Goal: Task Accomplishment & Management: Complete application form

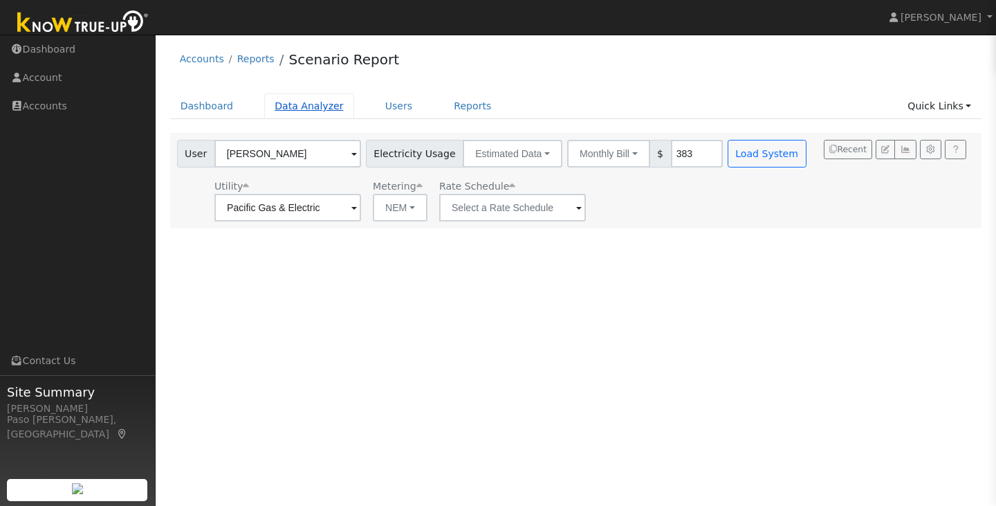
click at [285, 115] on link "Data Analyzer" at bounding box center [309, 106] width 90 height 26
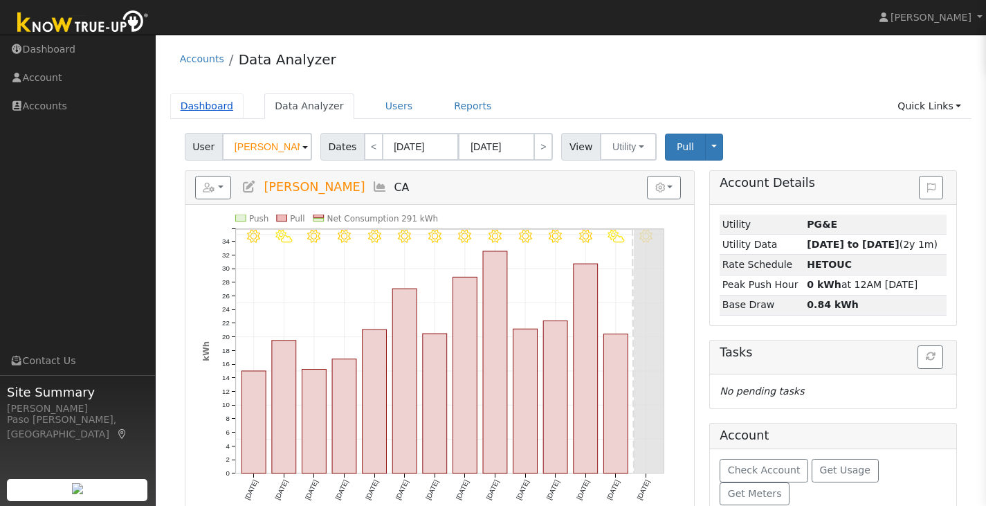
click at [204, 112] on link "Dashboard" at bounding box center [207, 106] width 74 height 26
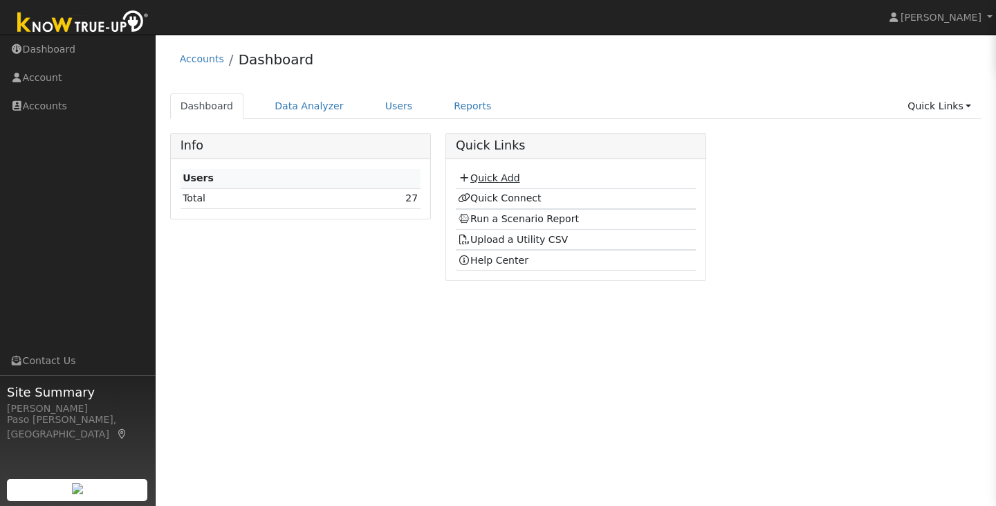
click at [480, 185] on td "Quick Add" at bounding box center [576, 179] width 240 height 20
click at [484, 181] on link "Quick Add" at bounding box center [489, 177] width 62 height 11
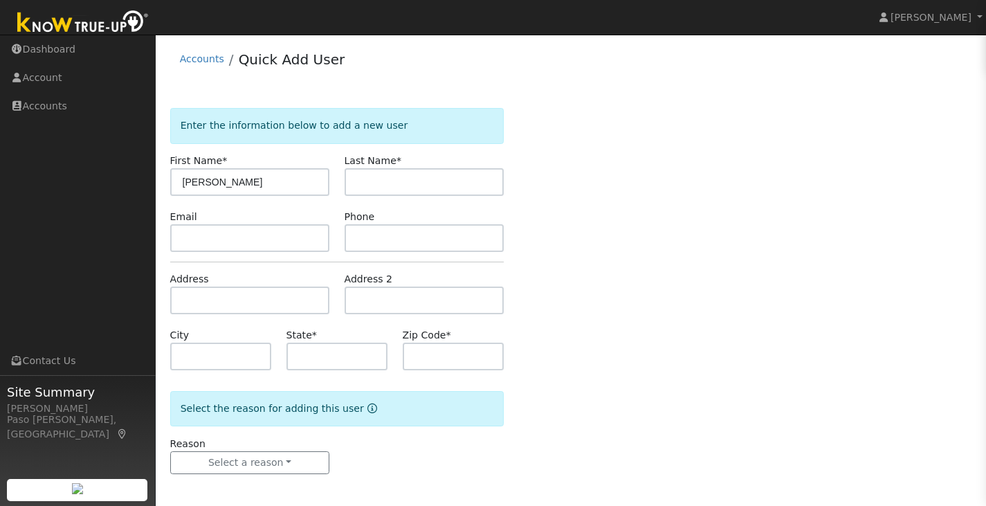
type input "[PERSON_NAME]"
click at [379, 194] on input "text" at bounding box center [425, 182] width 160 height 28
type input "[PERSON_NAME]"
click at [194, 349] on input "text" at bounding box center [221, 356] width 102 height 28
drag, startPoint x: 279, startPoint y: 351, endPoint x: 287, endPoint y: 350, distance: 7.7
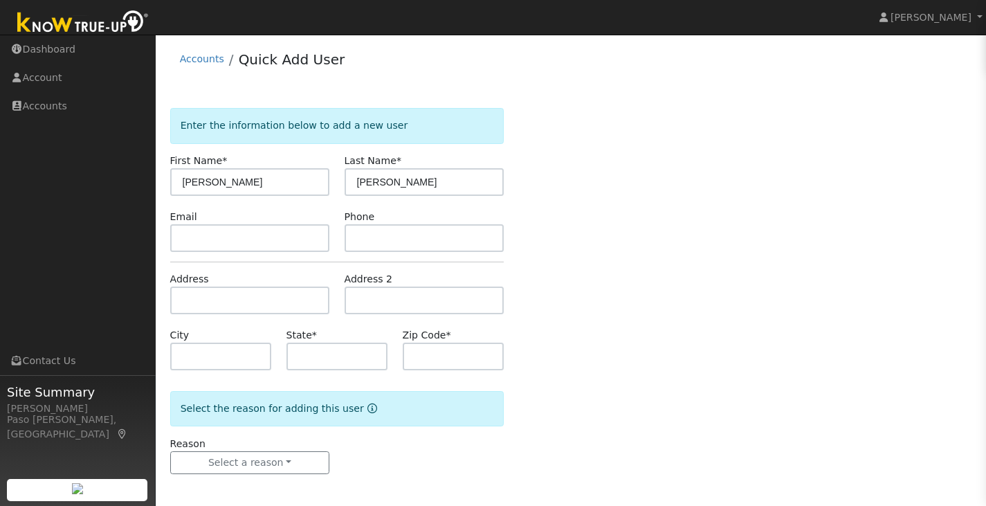
click at [280, 351] on div "State *" at bounding box center [337, 349] width 116 height 42
click at [295, 353] on input "text" at bounding box center [337, 356] width 102 height 28
type input "CA"
click at [495, 361] on input "text" at bounding box center [454, 356] width 102 height 28
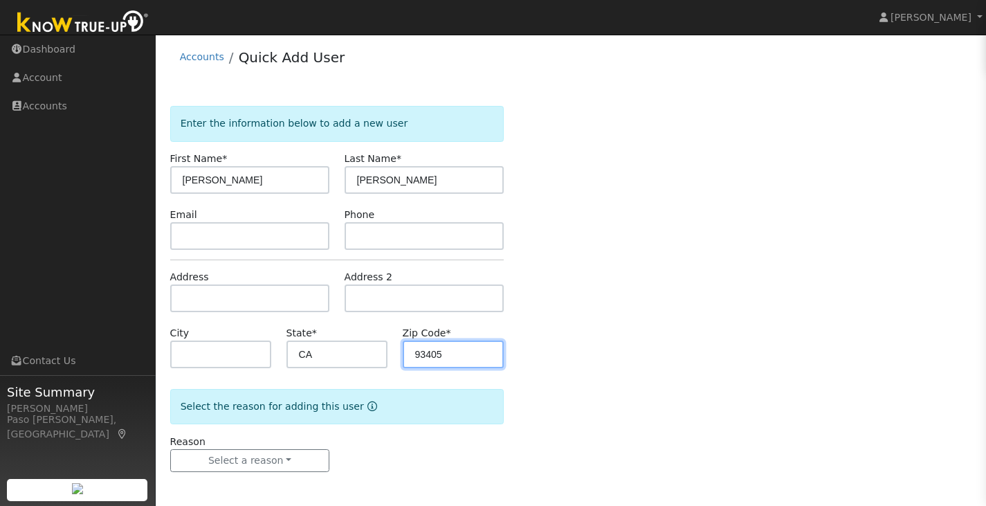
scroll to position [3, 0]
type input "93405"
click at [288, 477] on form "Enter the information below to add a new user First Name * Tim Last Name * Rile…" at bounding box center [337, 302] width 334 height 394
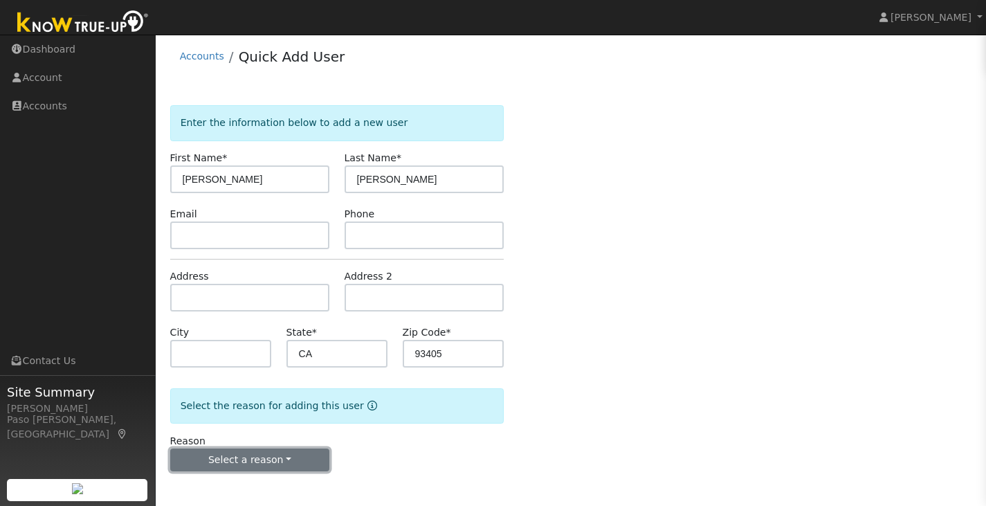
click at [283, 464] on button "Select a reason" at bounding box center [250, 460] width 160 height 24
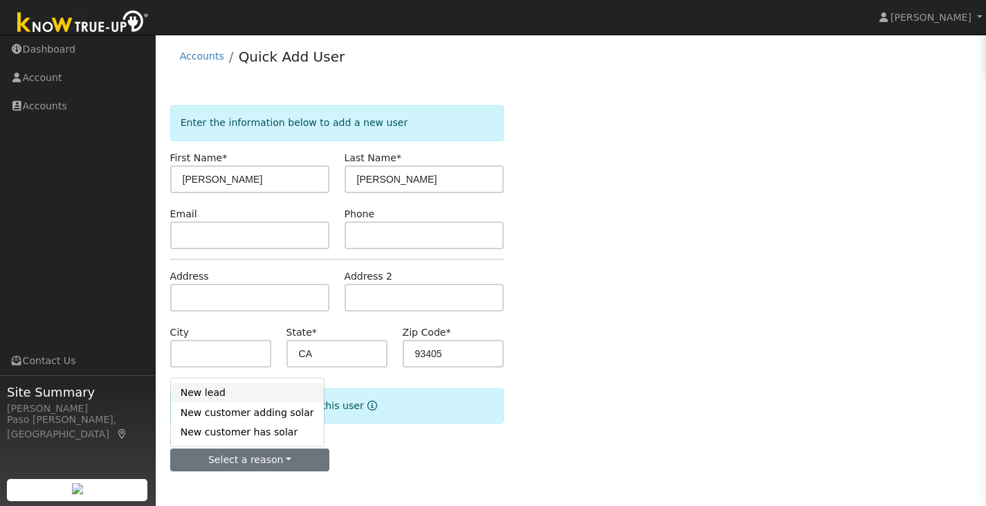
click at [267, 387] on link "New lead" at bounding box center [247, 392] width 153 height 19
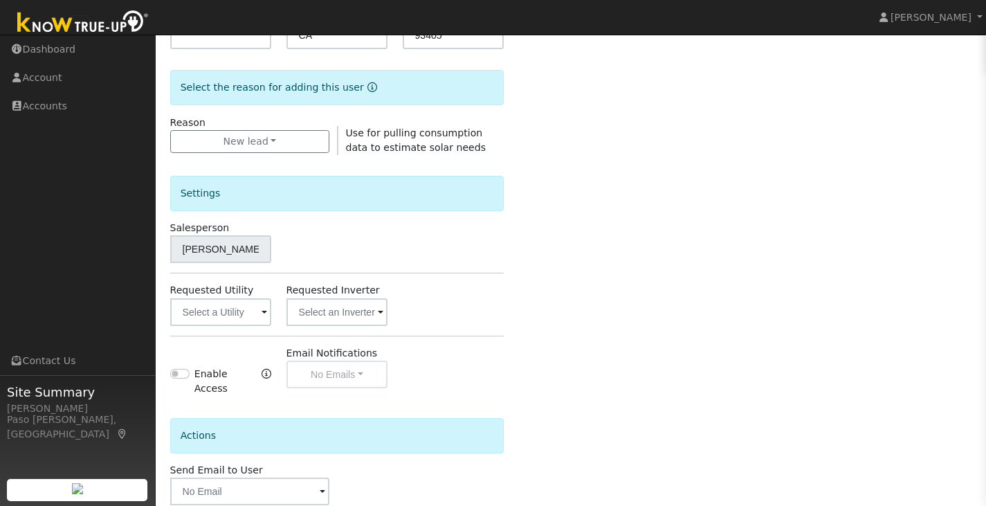
scroll to position [390, 0]
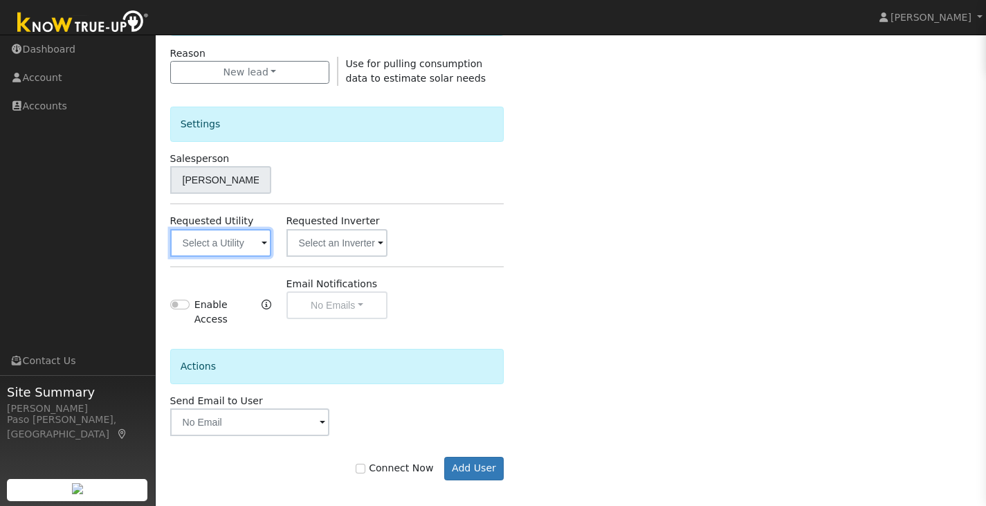
click at [195, 252] on input "text" at bounding box center [221, 243] width 102 height 28
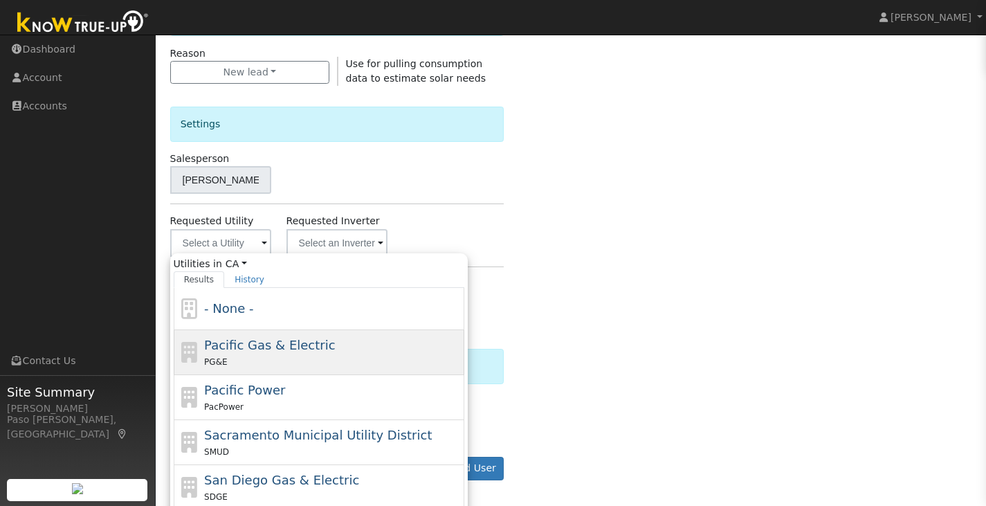
click at [203, 352] on div "Pacific Gas & Electric PG&E" at bounding box center [319, 352] width 291 height 45
type input "Pacific Gas & Electric"
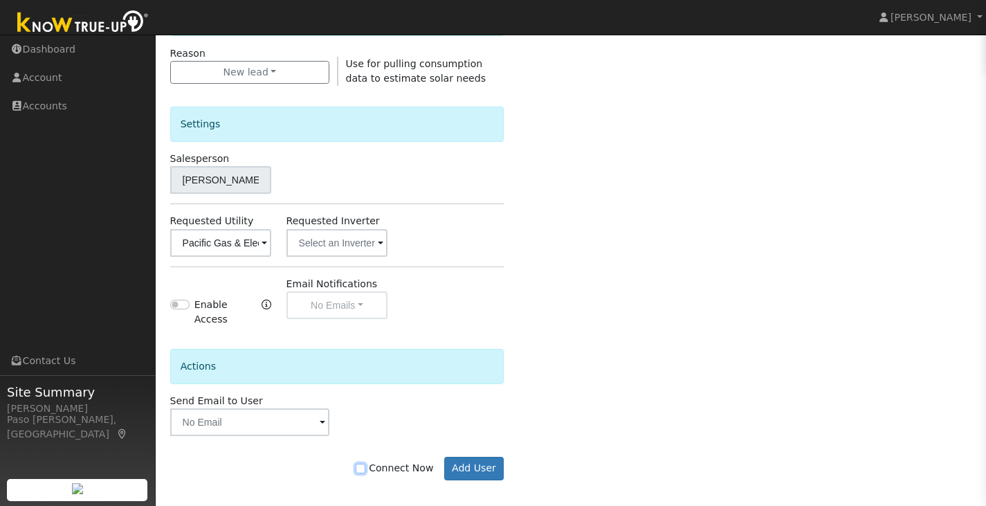
click at [365, 464] on input "Connect Now" at bounding box center [361, 469] width 10 height 10
checkbox input "true"
click at [485, 457] on button "Add User" at bounding box center [474, 469] width 60 height 24
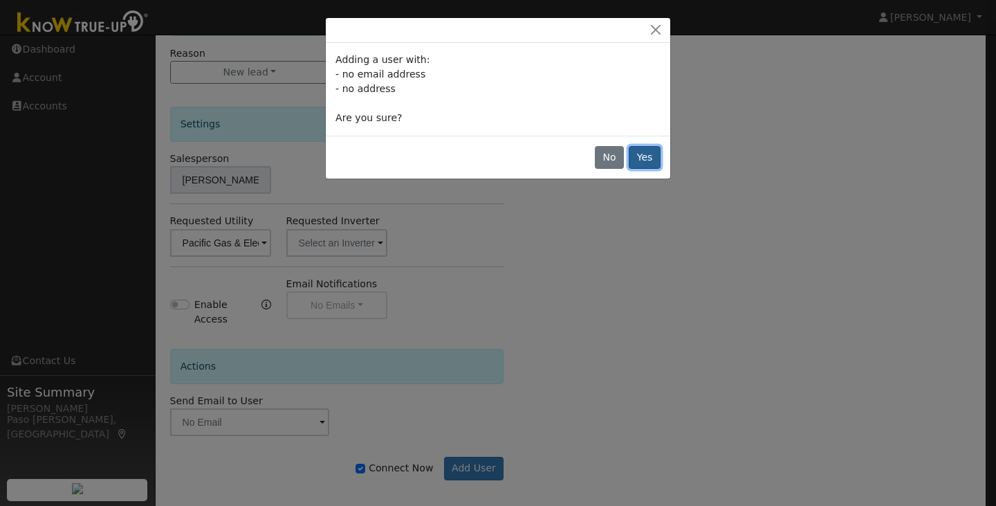
click at [645, 160] on button "Yes" at bounding box center [645, 158] width 32 height 24
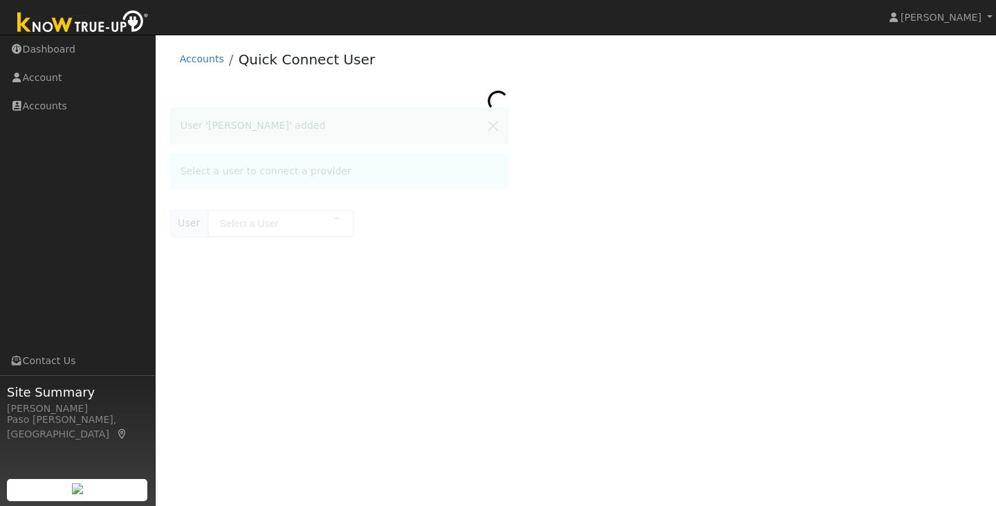
type input "[PERSON_NAME]"
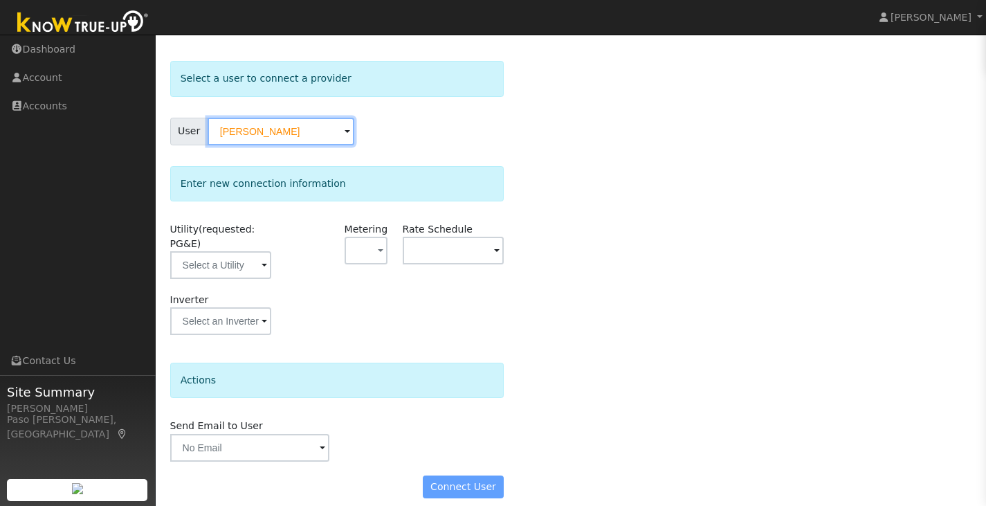
scroll to position [60, 0]
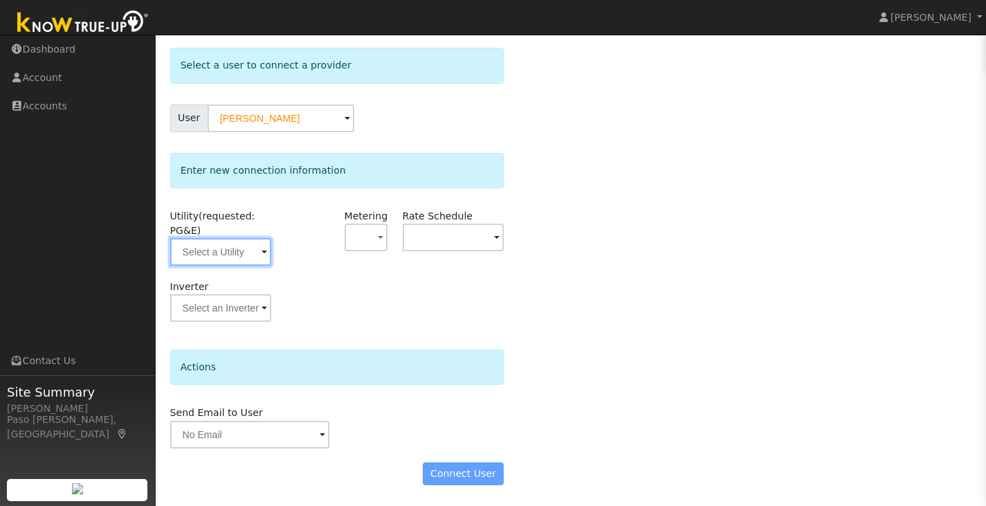
click at [235, 244] on input "text" at bounding box center [221, 252] width 102 height 28
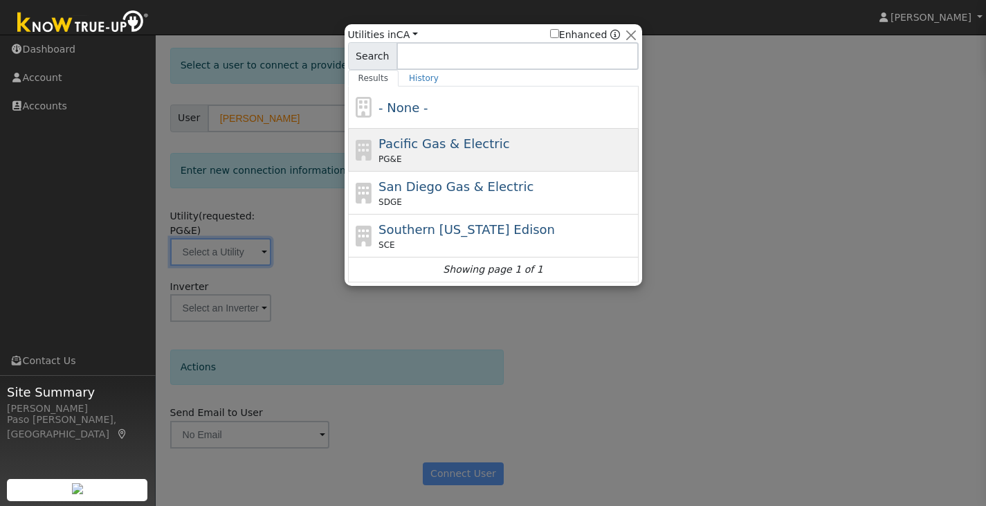
click at [392, 145] on span "Pacific Gas & Electric" at bounding box center [443, 143] width 131 height 15
type input "PG&E"
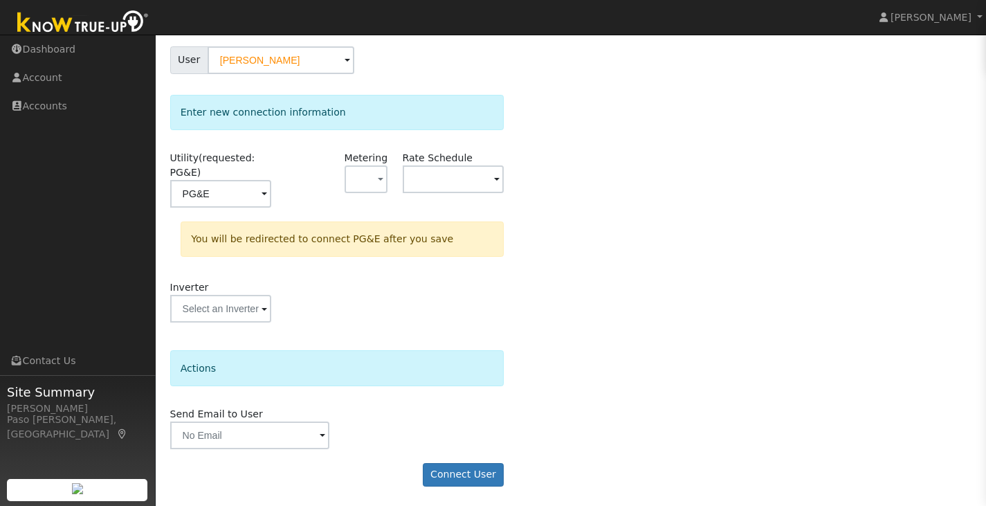
scroll to position [119, 0]
click at [472, 474] on button "Connect User" at bounding box center [464, 474] width 82 height 24
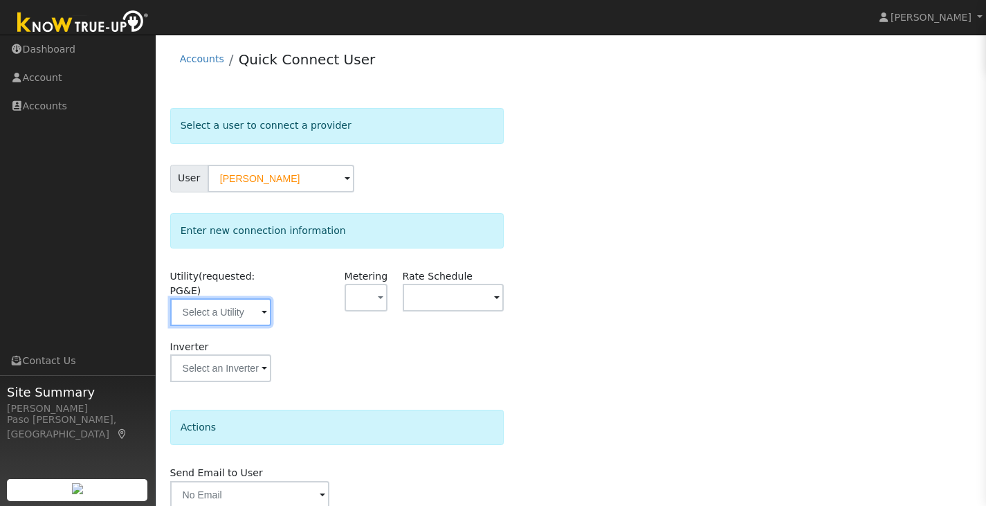
click at [201, 318] on input "text" at bounding box center [221, 312] width 102 height 28
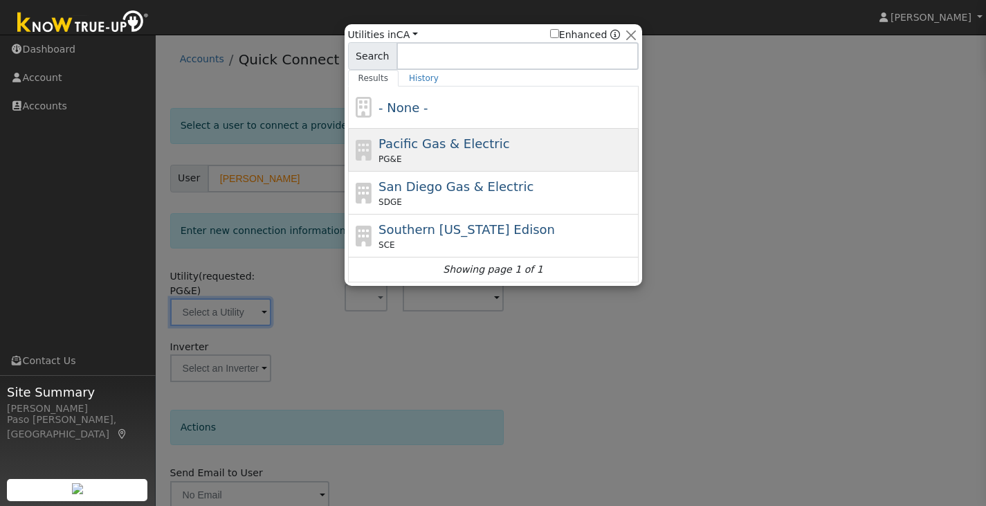
click at [383, 164] on span "PG&E" at bounding box center [389, 159] width 23 height 12
type input "PG&E"
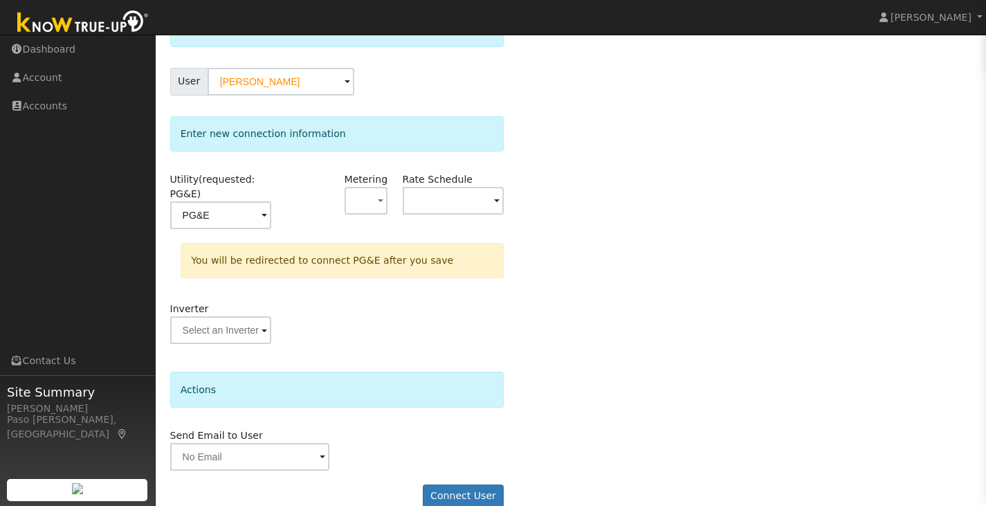
scroll to position [119, 0]
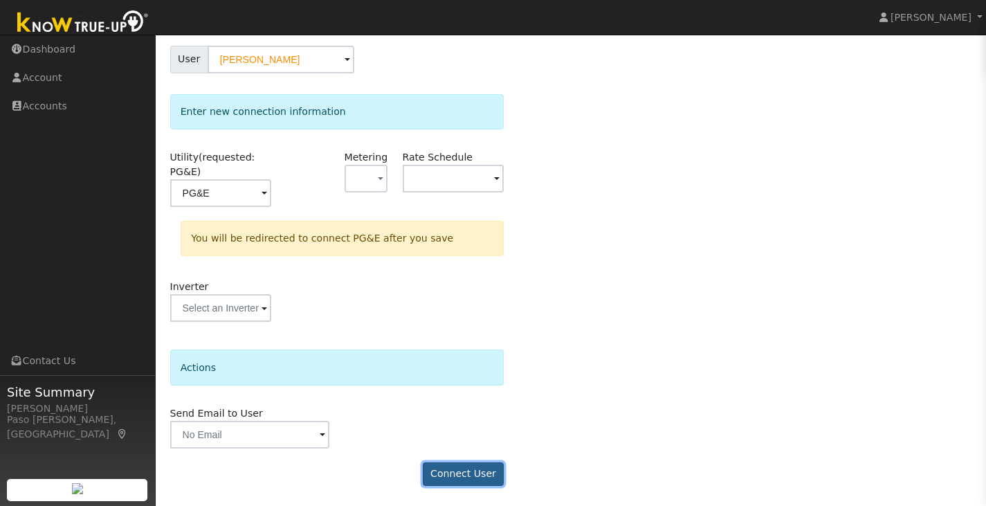
click at [448, 466] on button "Connect User" at bounding box center [464, 474] width 82 height 24
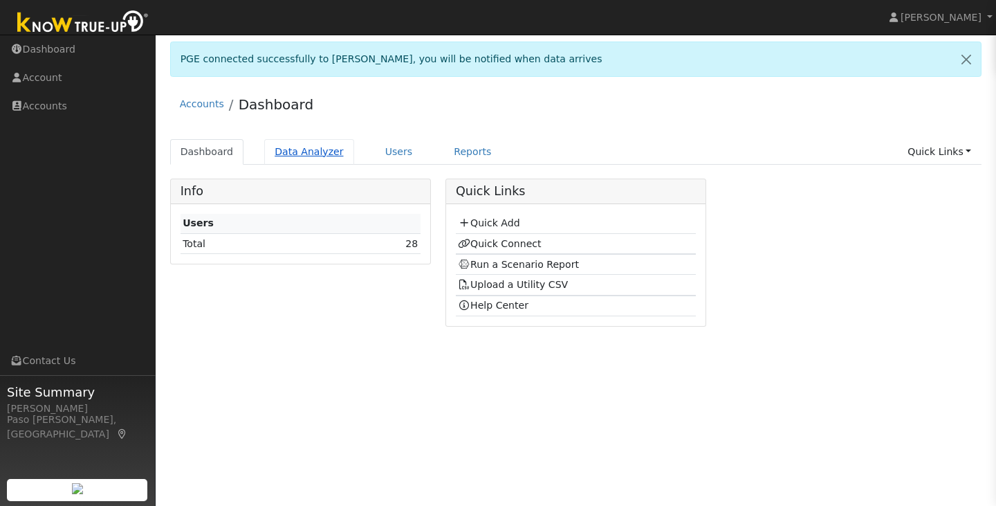
click at [276, 153] on link "Data Analyzer" at bounding box center [309, 152] width 90 height 26
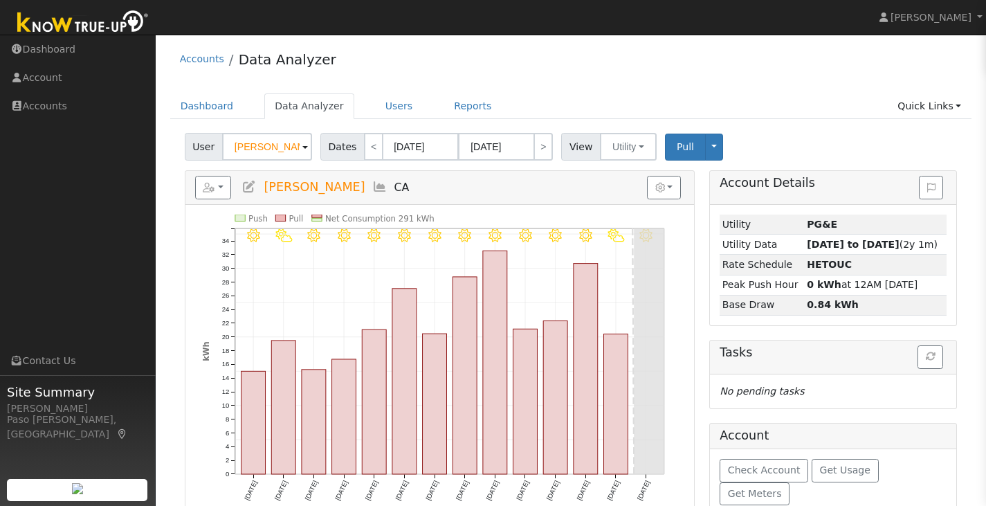
click at [282, 147] on input "Andrew Morey" at bounding box center [267, 147] width 90 height 28
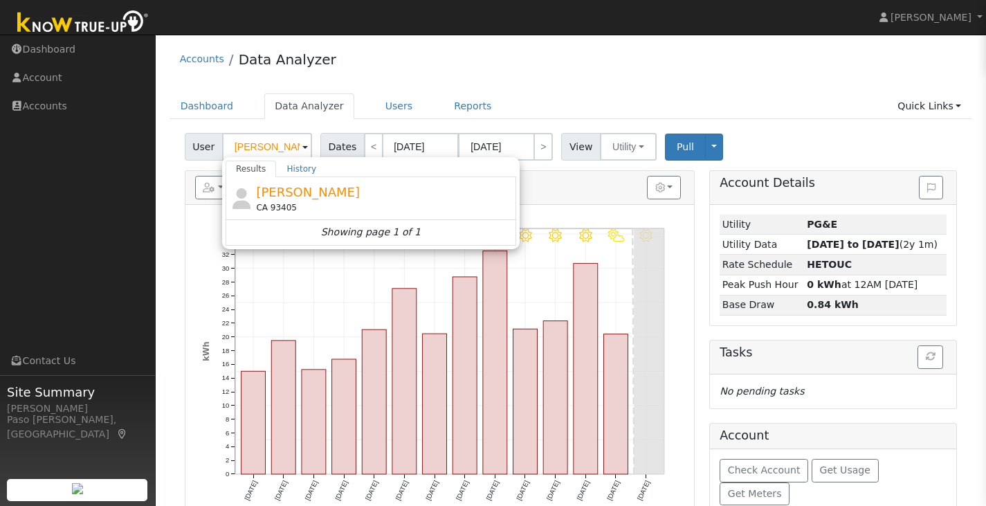
click at [315, 201] on div "CA 93405" at bounding box center [384, 207] width 257 height 12
type input "Tim Riley"
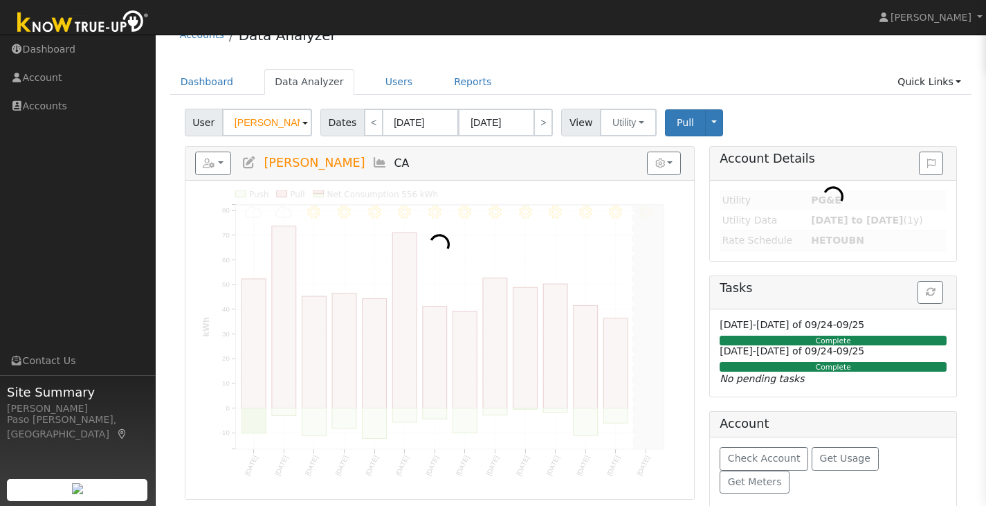
scroll to position [46, 0]
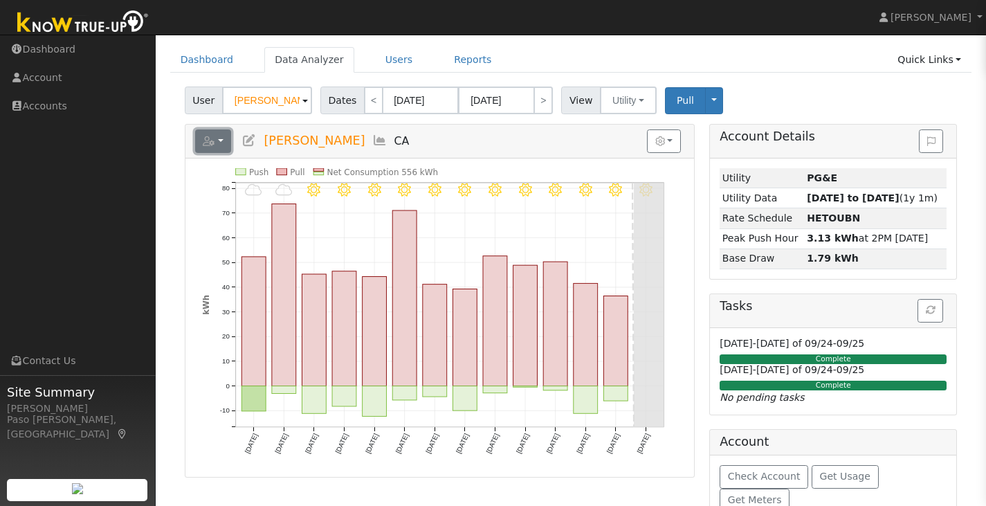
click at [217, 139] on button "button" at bounding box center [213, 141] width 37 height 24
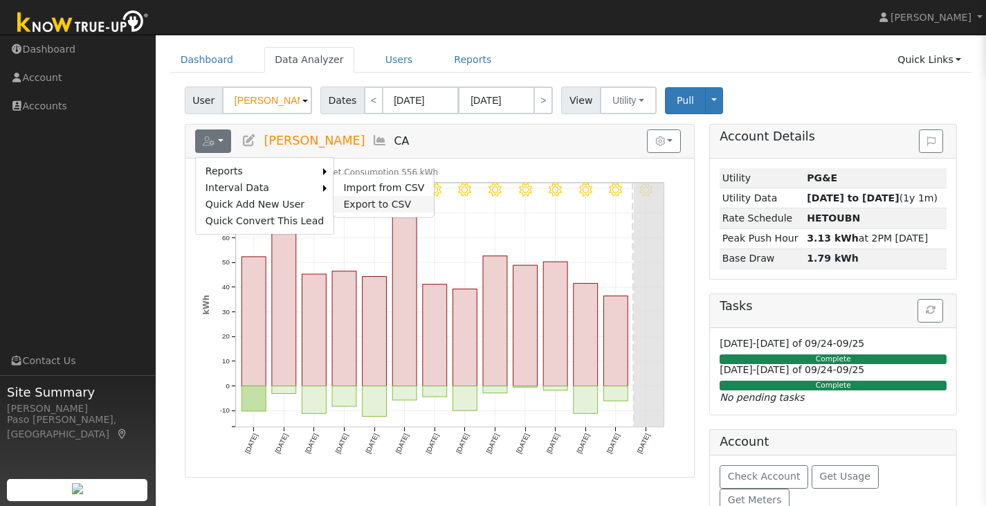
click at [383, 202] on link "Export to CSV" at bounding box center [383, 204] width 100 height 17
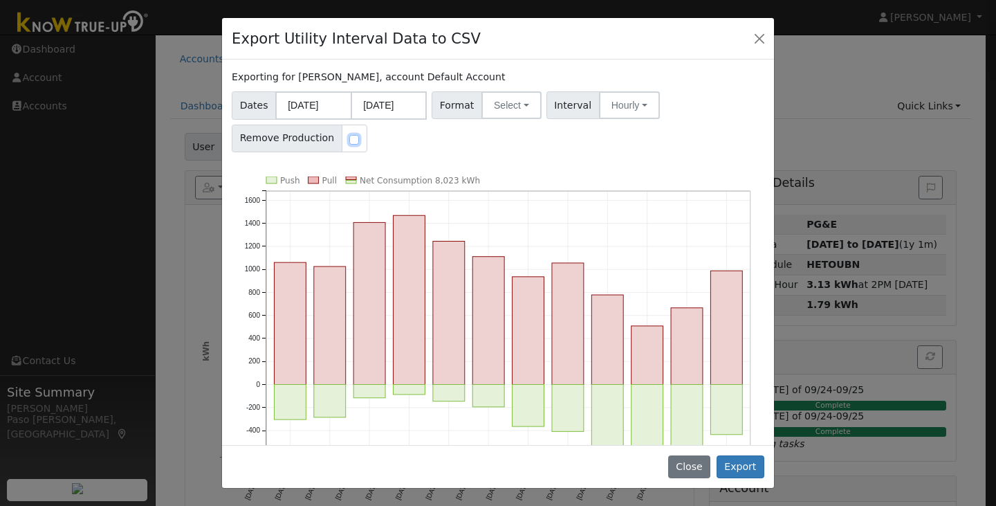
click at [349, 138] on input "checkbox" at bounding box center [354, 140] width 10 height 10
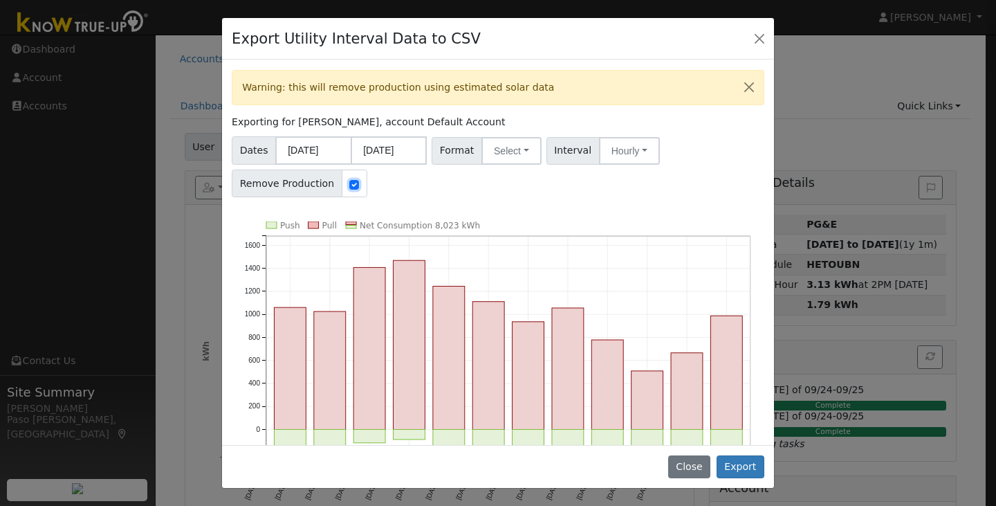
click at [349, 187] on input "checkbox" at bounding box center [354, 185] width 10 height 10
checkbox input "false"
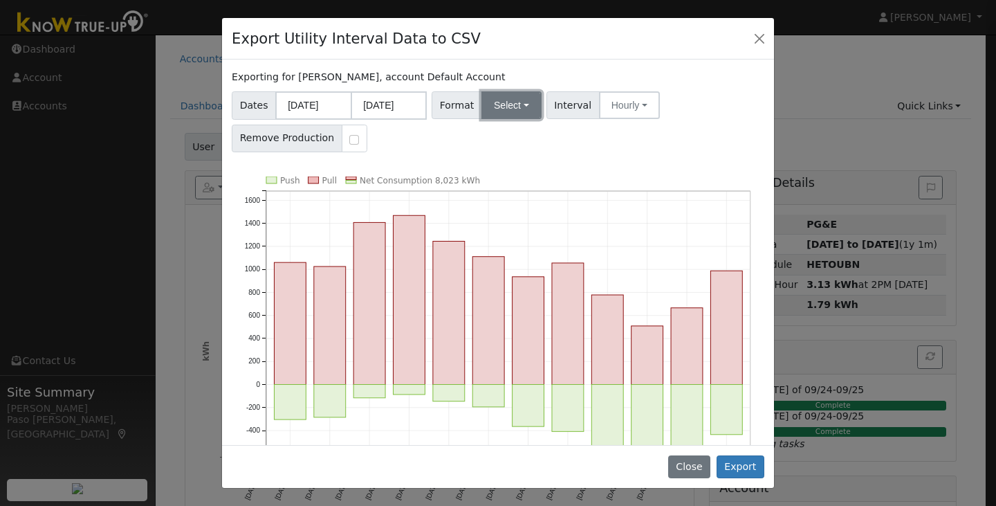
click at [493, 108] on button "Select" at bounding box center [512, 105] width 60 height 28
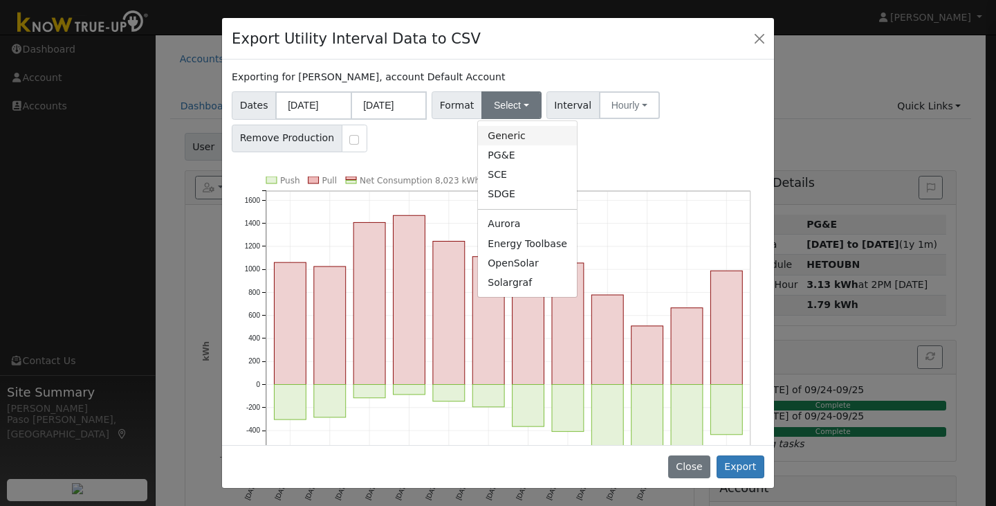
click at [501, 134] on link "Generic" at bounding box center [527, 135] width 99 height 19
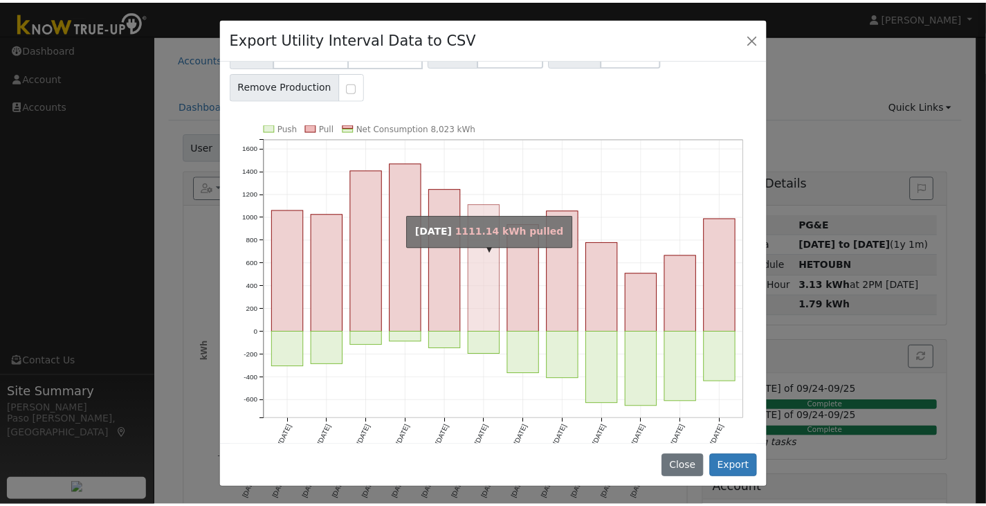
scroll to position [68, 0]
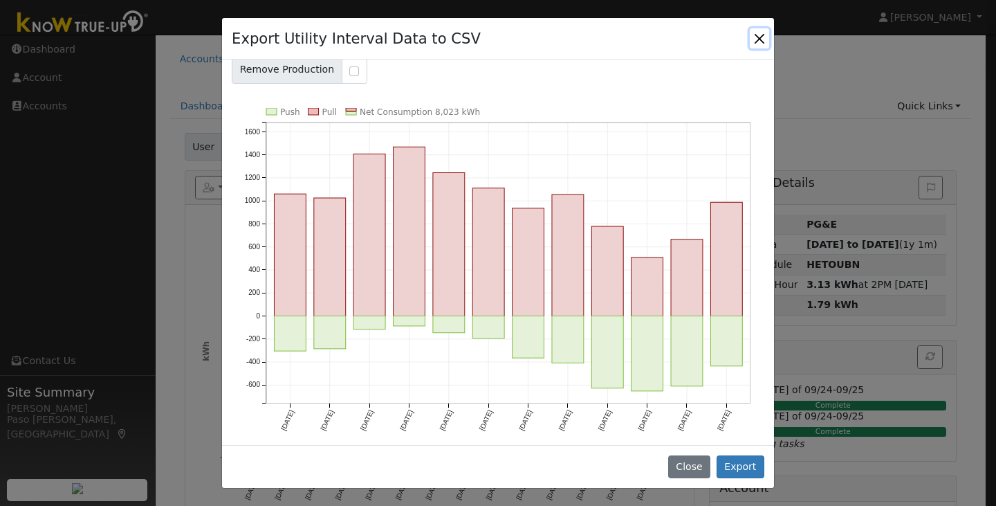
click at [751, 37] on button "Close" at bounding box center [759, 37] width 19 height 19
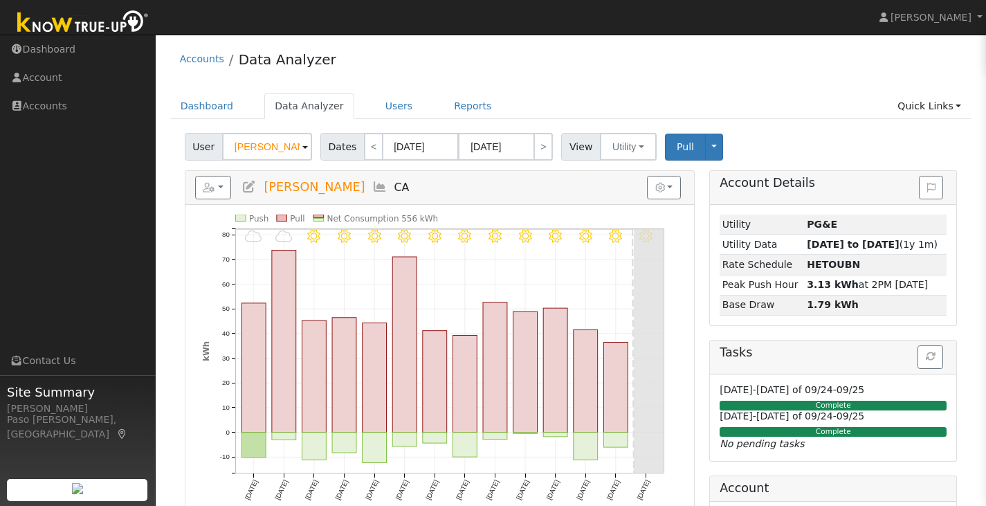
scroll to position [62, 0]
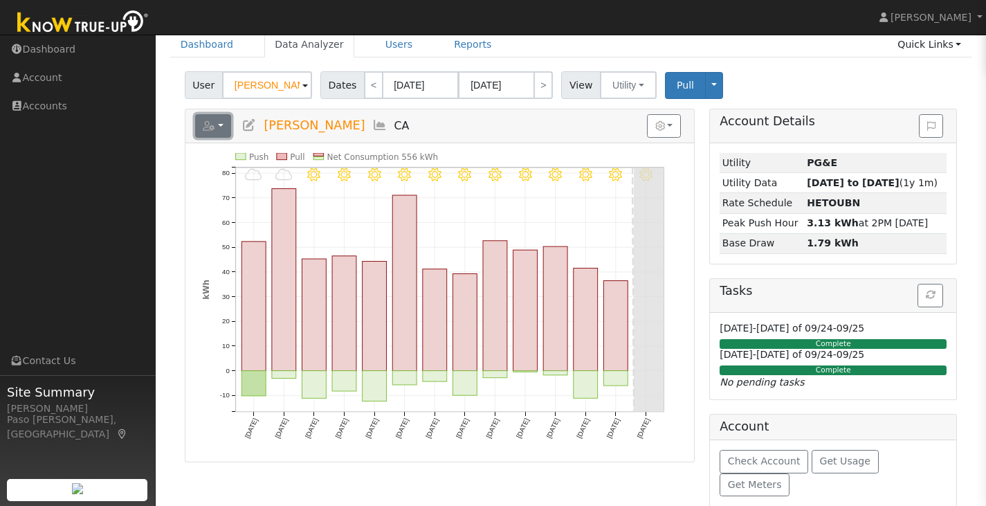
click at [221, 124] on button "button" at bounding box center [213, 126] width 37 height 24
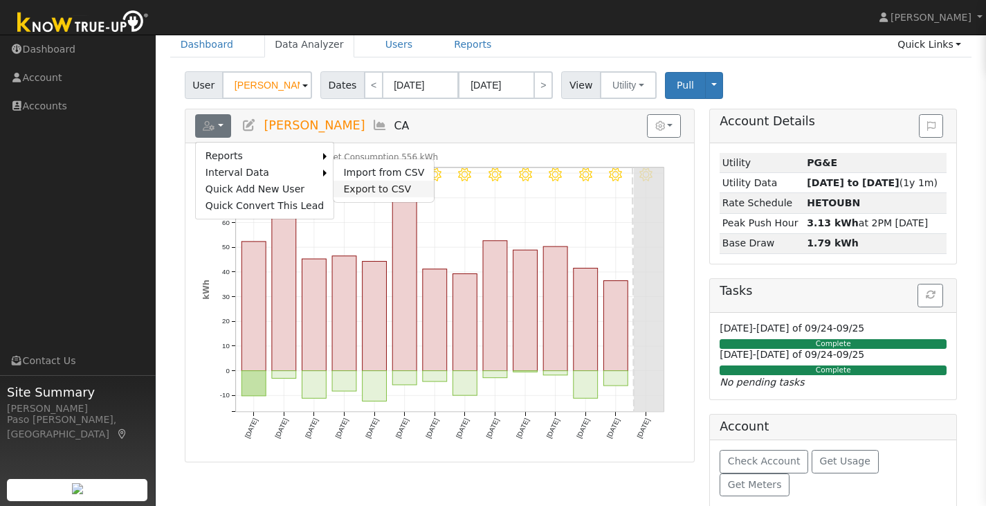
click at [342, 189] on link "Export to CSV" at bounding box center [383, 189] width 100 height 17
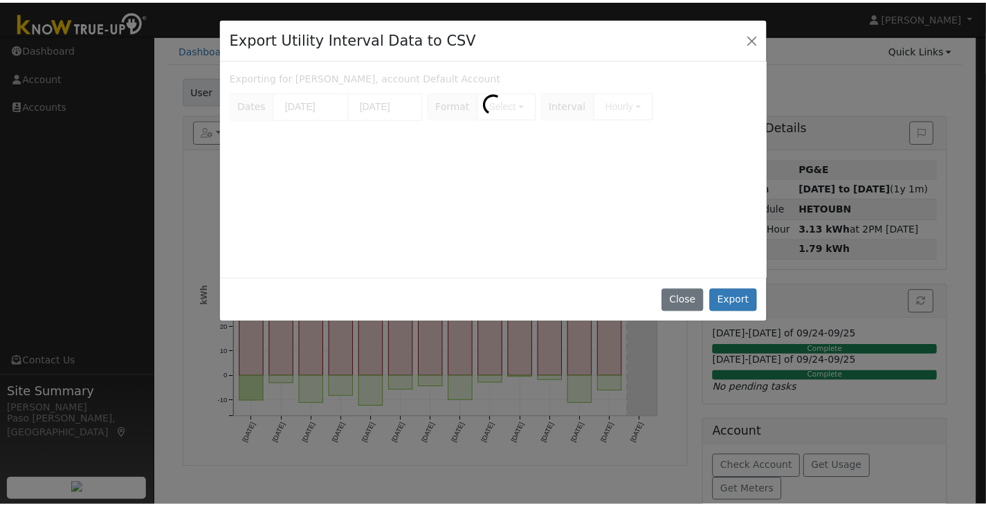
scroll to position [0, 0]
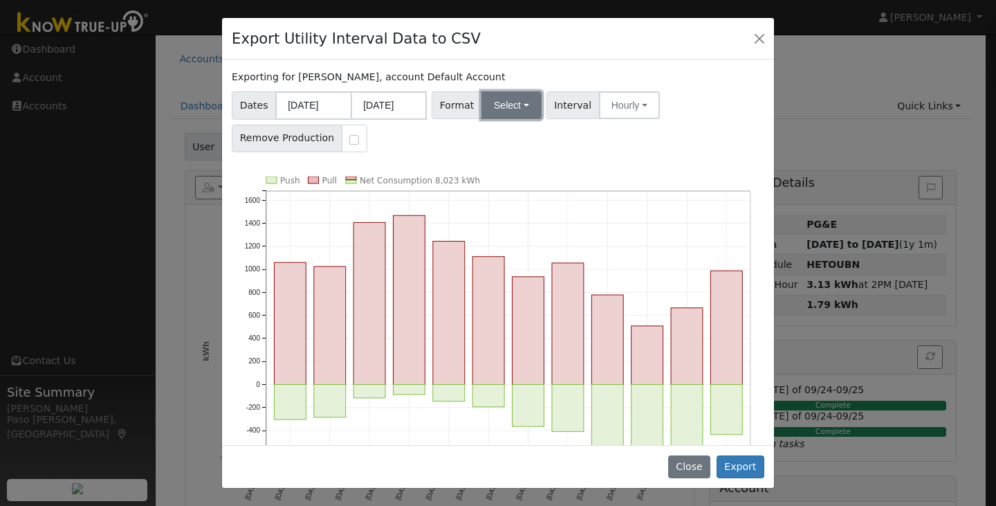
click at [506, 112] on button "Select" at bounding box center [512, 105] width 60 height 28
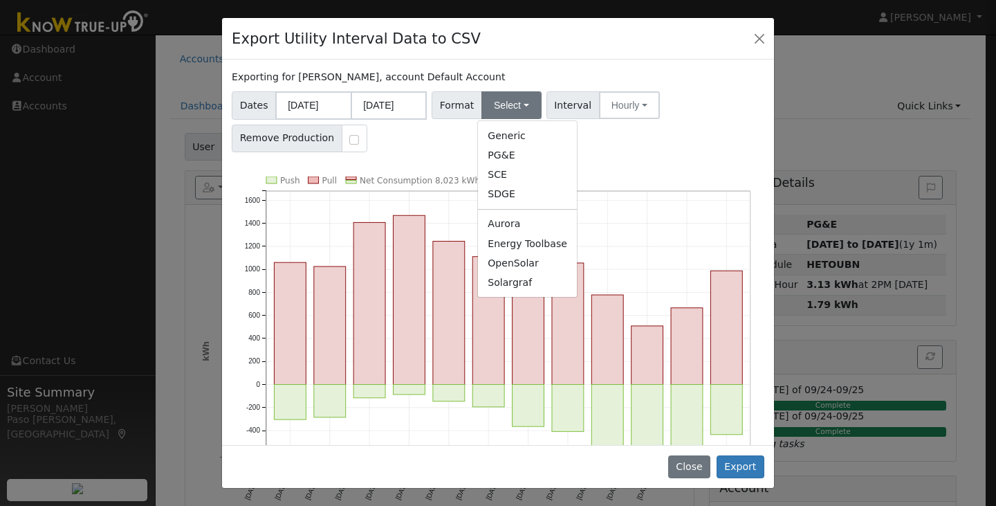
click at [506, 144] on link "Generic" at bounding box center [527, 135] width 99 height 19
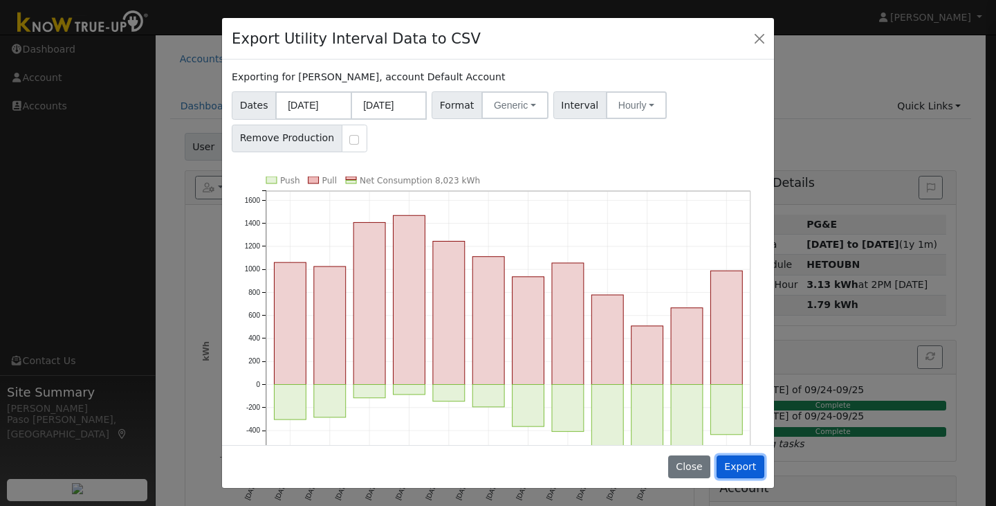
click at [753, 461] on button "Export" at bounding box center [741, 467] width 48 height 24
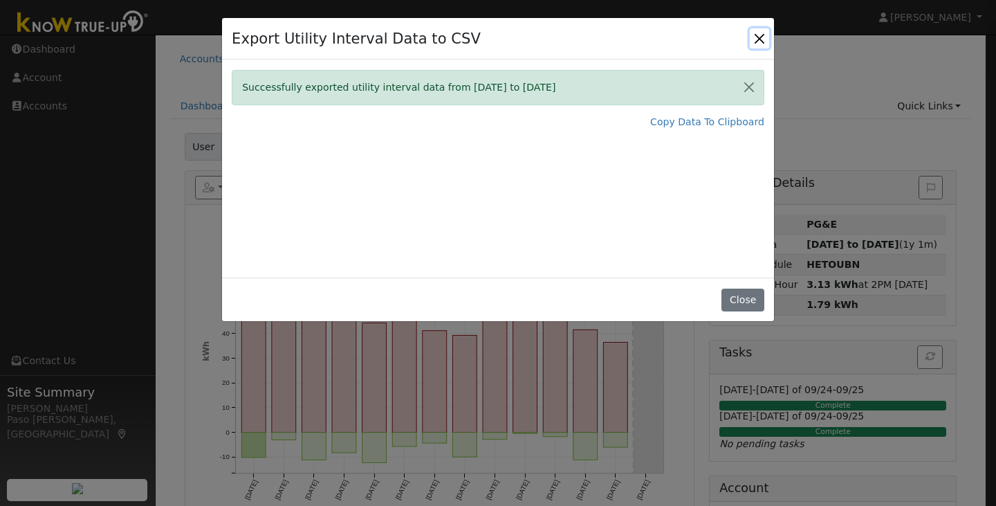
click at [756, 33] on button "Close" at bounding box center [759, 37] width 19 height 19
